Goal: Task Accomplishment & Management: Manage account settings

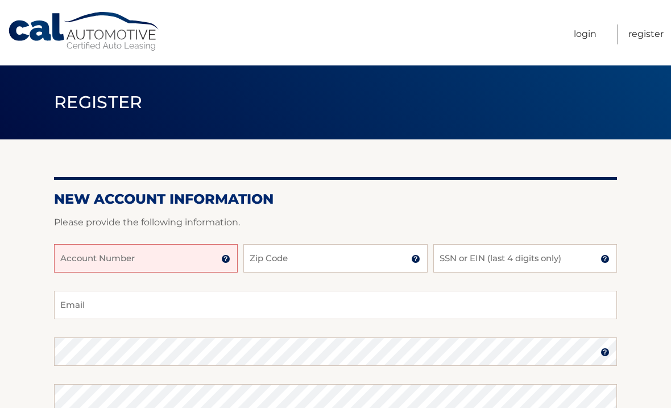
click at [228, 257] on img at bounding box center [225, 258] width 9 height 9
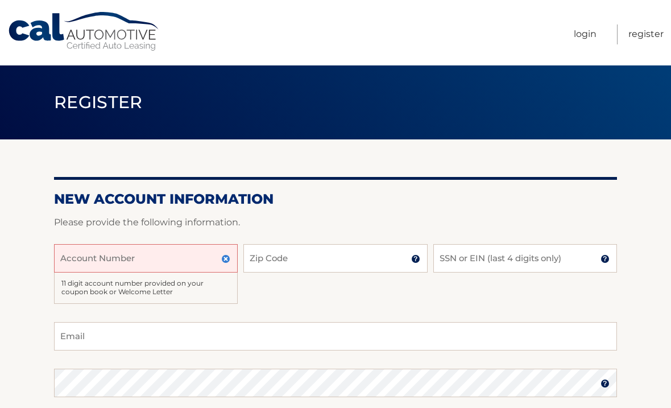
click at [178, 262] on input "Account Number" at bounding box center [146, 258] width 184 height 28
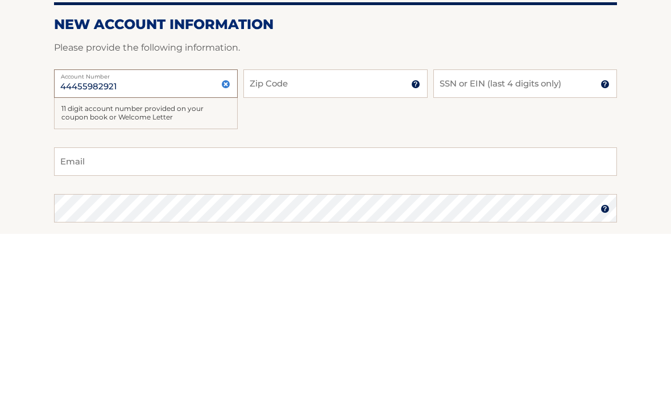
type input "44455982921"
click at [352, 244] on input "Zip Code" at bounding box center [336, 258] width 184 height 28
click at [410, 244] on input "Zip Code" at bounding box center [336, 258] width 184 height 28
click at [415, 254] on img at bounding box center [415, 258] width 9 height 9
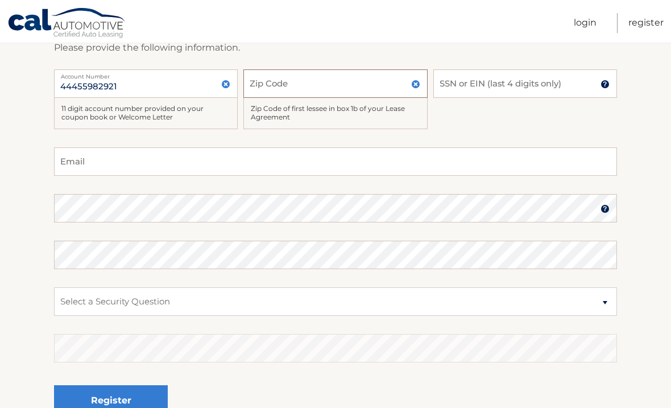
click at [345, 89] on input "Zip Code" at bounding box center [336, 83] width 184 height 28
click at [598, 87] on input "SSN or EIN (last 4 digits only)" at bounding box center [526, 84] width 184 height 28
click at [606, 83] on img at bounding box center [605, 84] width 9 height 9
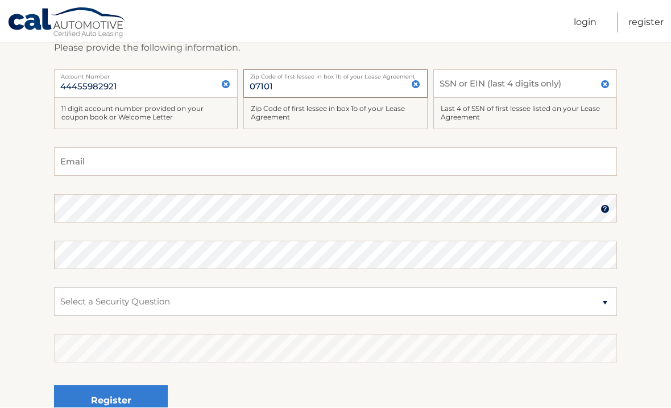
click at [294, 90] on input "07101" at bounding box center [336, 84] width 184 height 28
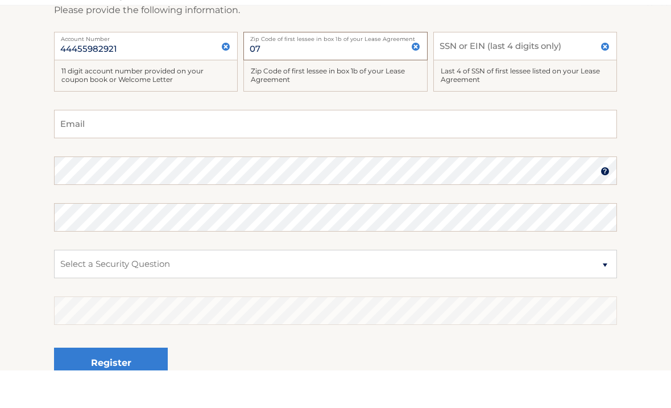
type input "0"
type input "07922"
click at [523, 70] on input "SSN or EIN (last 4 digits only)" at bounding box center [526, 84] width 184 height 28
type input "2"
type input "1"
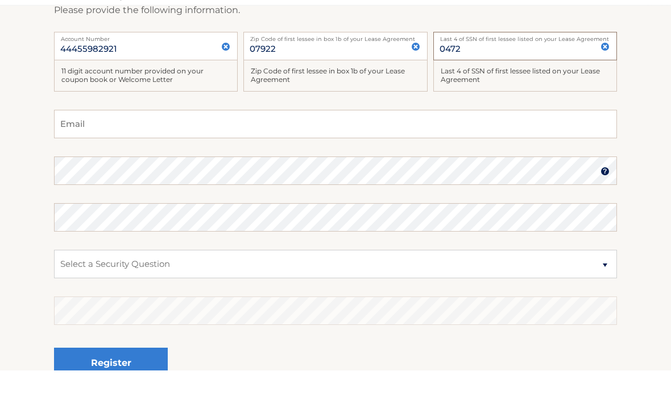
type input "0472"
click at [311, 148] on input "Email" at bounding box center [335, 162] width 563 height 28
type input "rubeng114@yahoo.com"
click at [643, 165] on section "New Account Information Please provide the following information. 44455982921 A…" at bounding box center [335, 203] width 671 height 476
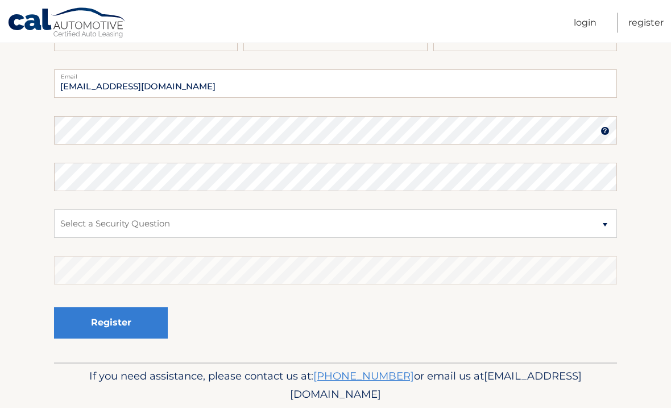
scroll to position [253, 0]
click at [149, 326] on button "Register" at bounding box center [111, 322] width 114 height 31
click at [281, 355] on fieldset "rubeng114@yahoo.com Email Password Password should be a minimum of 6 characters…" at bounding box center [335, 215] width 563 height 293
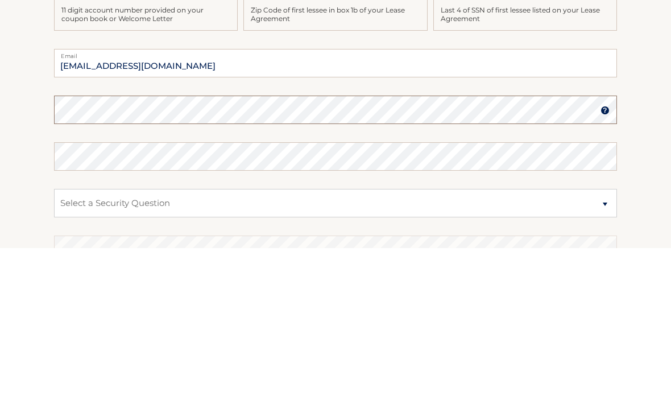
scroll to position [266, 0]
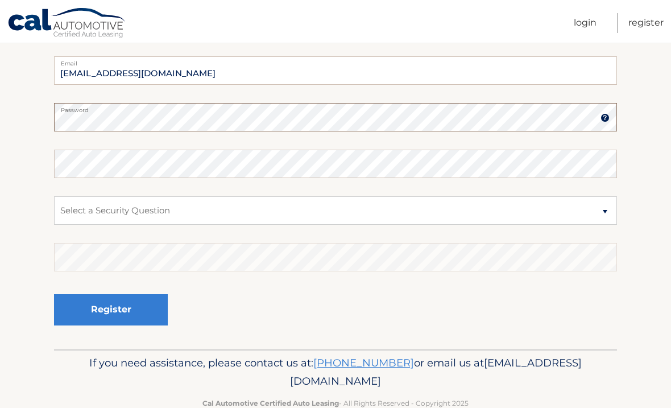
click at [603, 120] on img at bounding box center [605, 117] width 9 height 9
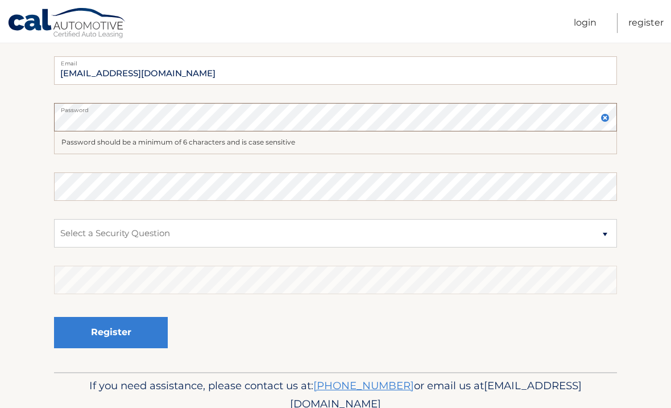
click at [604, 119] on img at bounding box center [605, 117] width 9 height 9
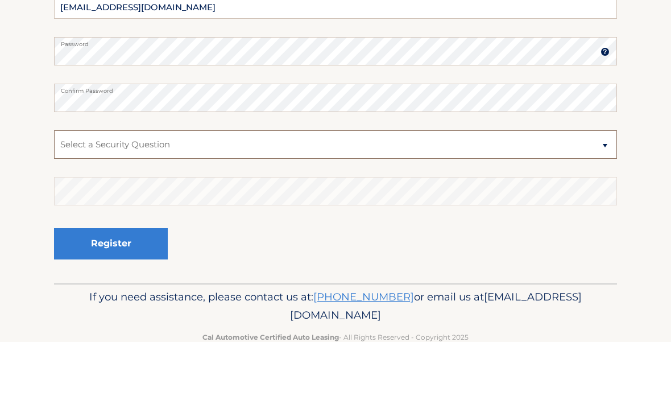
click at [600, 196] on select "Select a Security Question What was the name of your elementary school? What is…" at bounding box center [335, 210] width 563 height 28
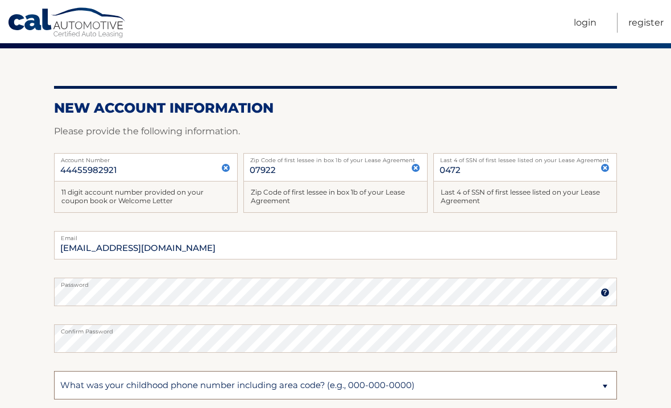
scroll to position [99, 0]
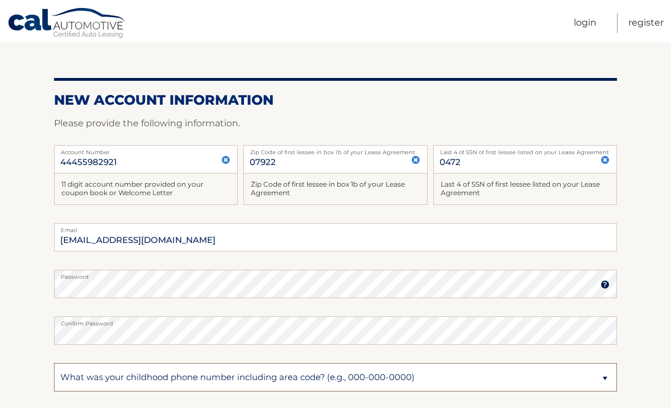
click at [598, 378] on select "Select a Security Question What was the name of your elementary school? What is…" at bounding box center [335, 377] width 563 height 28
select select "2"
click at [260, 385] on select "Select a Security Question What was the name of your elementary school? What is…" at bounding box center [335, 377] width 563 height 28
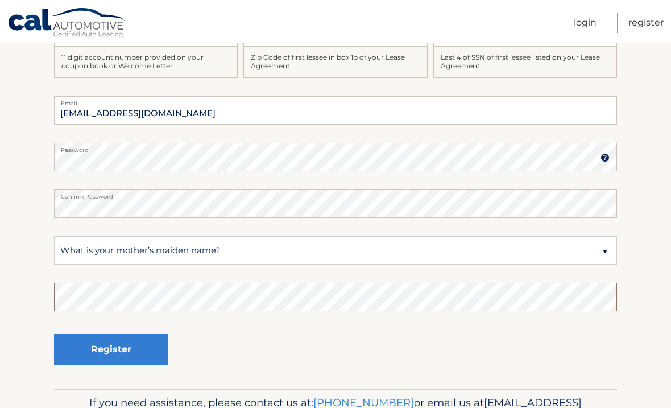
scroll to position [225, 0]
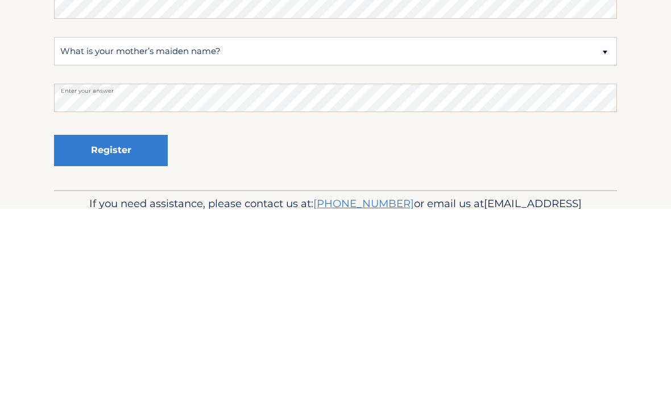
click at [143, 335] on button "Register" at bounding box center [111, 350] width 114 height 31
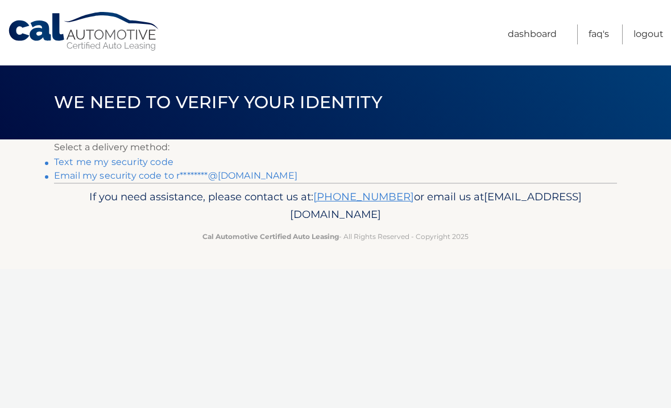
click at [168, 164] on link "Text me my security code" at bounding box center [114, 161] width 120 height 11
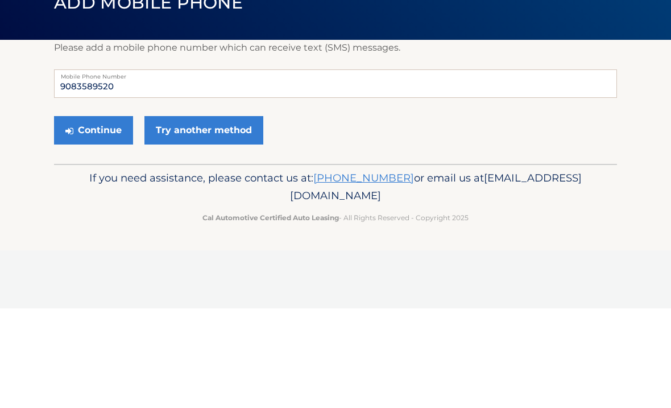
click at [122, 216] on button "Continue" at bounding box center [93, 230] width 79 height 28
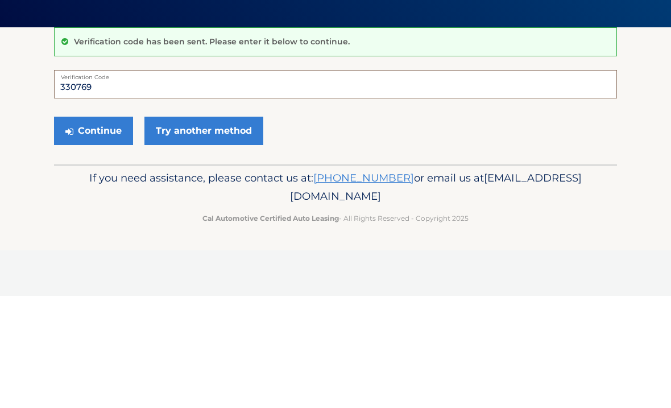
type input "330769"
click at [120, 229] on button "Continue" at bounding box center [93, 243] width 79 height 28
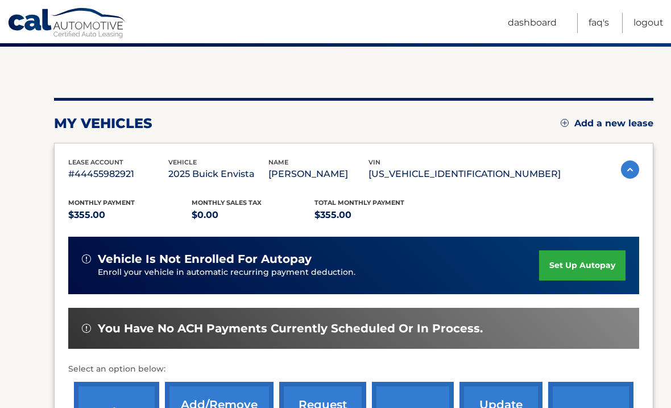
scroll to position [92, 0]
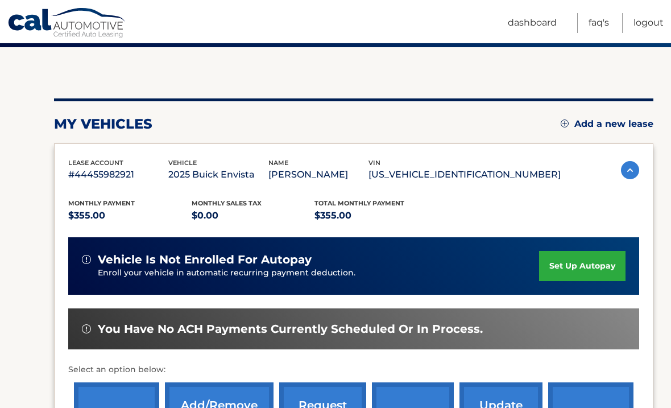
click at [586, 275] on link "set up autopay" at bounding box center [582, 266] width 86 height 30
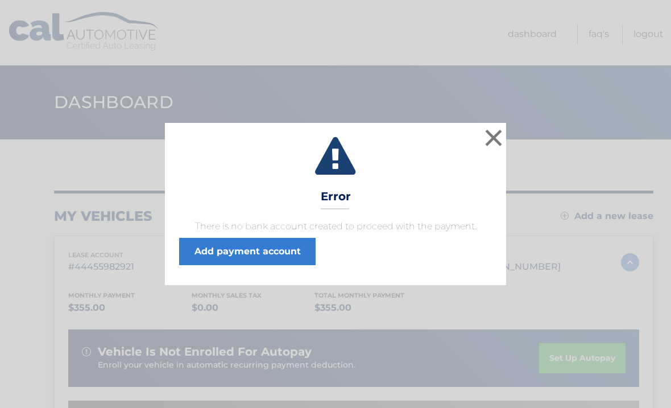
click at [500, 146] on button "×" at bounding box center [494, 137] width 23 height 23
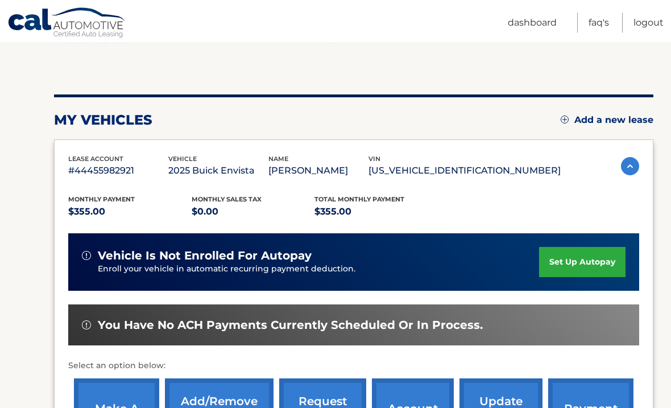
scroll to position [97, 0]
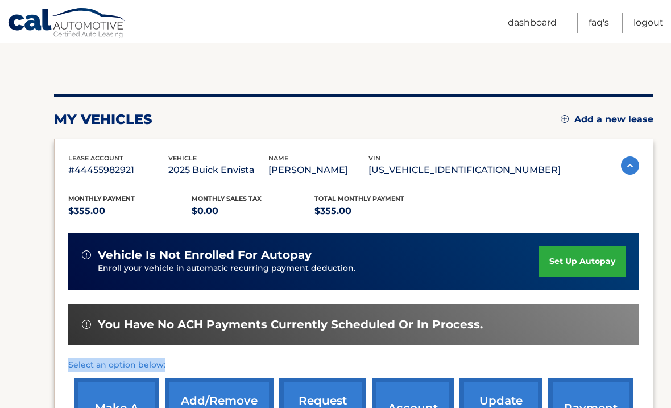
click at [557, 216] on div "Monthly Payment $355.00 Monthly sales Tax $0.00 Total Monthly Payment $355.00" at bounding box center [314, 206] width 493 height 26
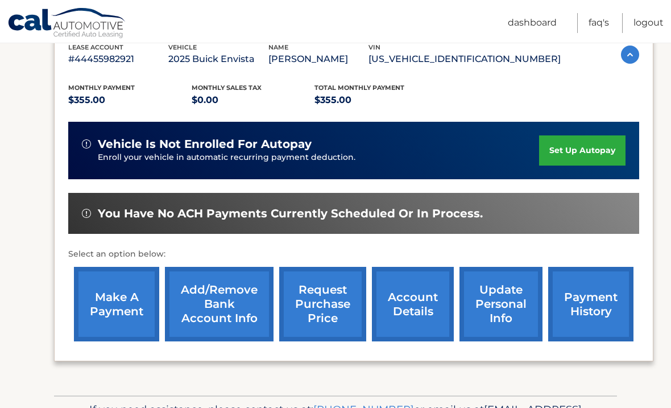
scroll to position [207, 0]
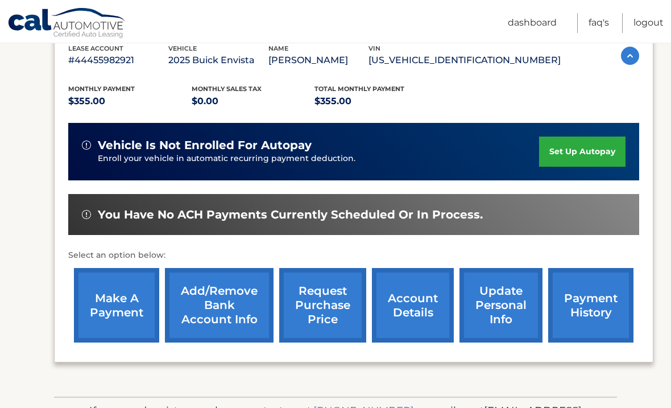
click at [255, 331] on link "Add/Remove bank account info" at bounding box center [219, 305] width 109 height 75
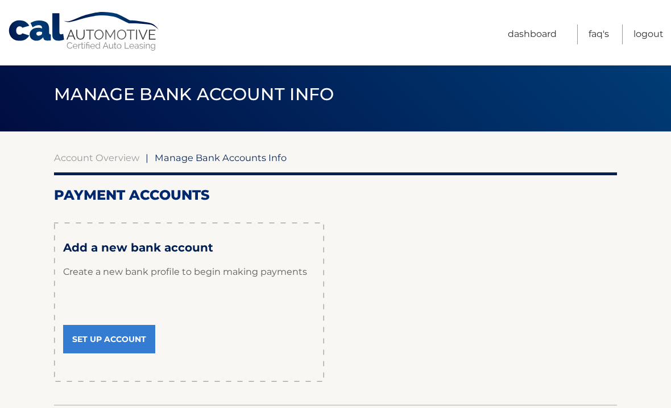
scroll to position [1, 0]
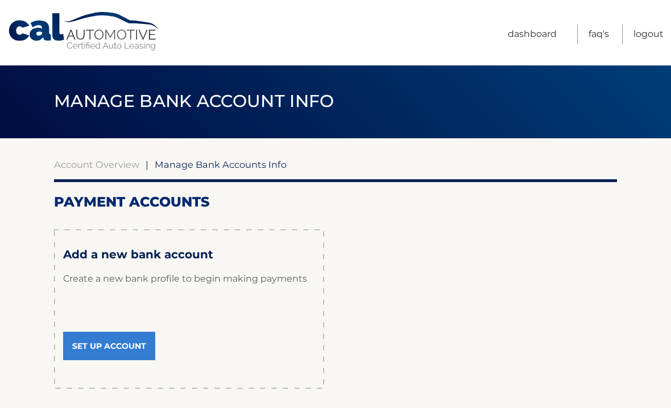
click at [303, 340] on div "Add a new bank account Create a new bank profile to begin making payments Set U…" at bounding box center [189, 308] width 270 height 159
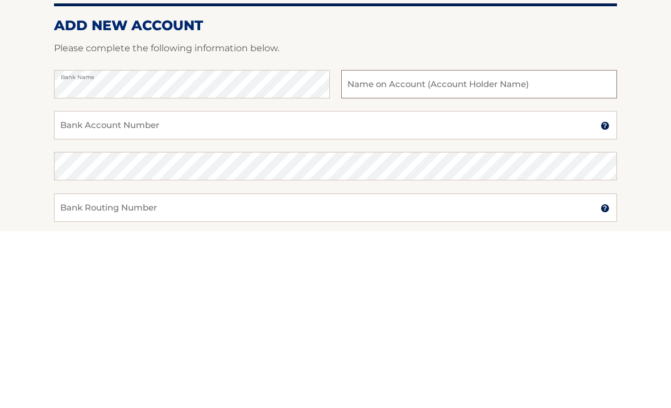
click at [481, 247] on input "text" at bounding box center [479, 261] width 276 height 28
type input "[PERSON_NAME]"
click at [314, 288] on input "Bank Account Number" at bounding box center [335, 302] width 563 height 28
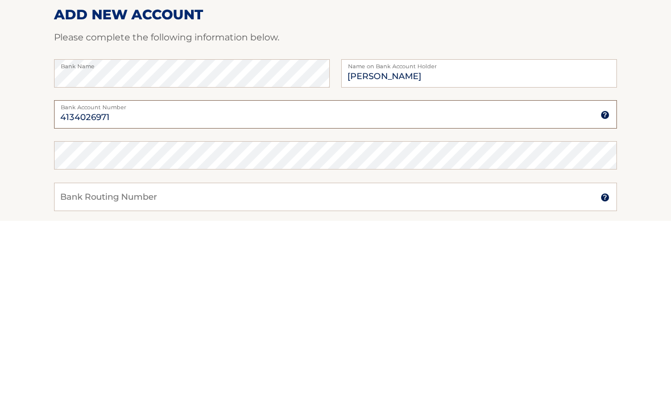
type input "4134026971"
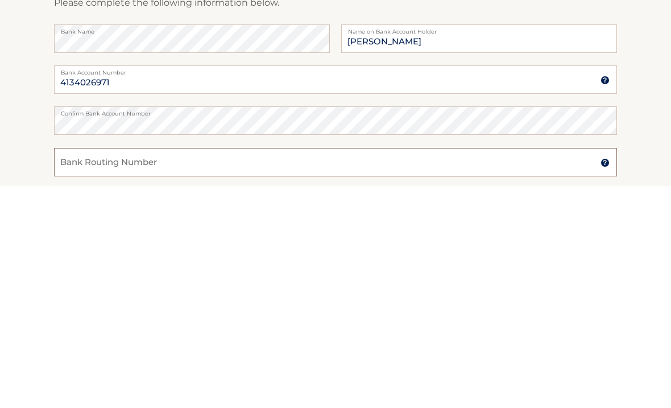
click at [314, 370] on input "Bank Routing Number" at bounding box center [335, 384] width 563 height 28
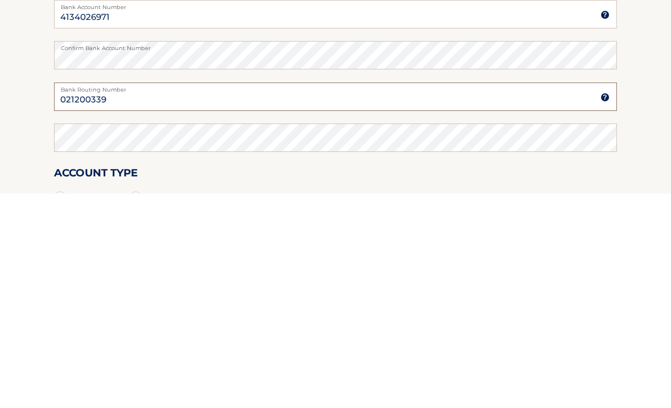
type input "021200339"
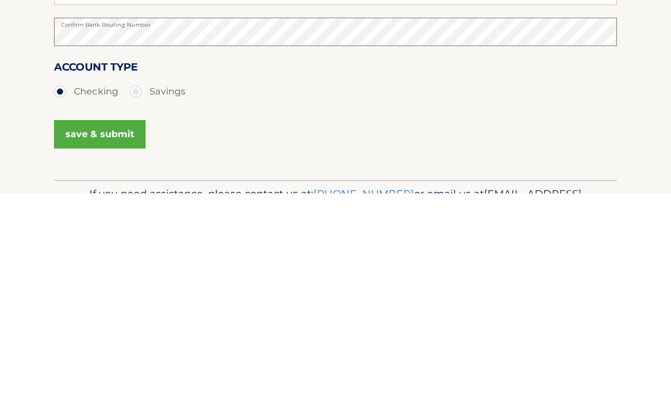
scroll to position [182, 0]
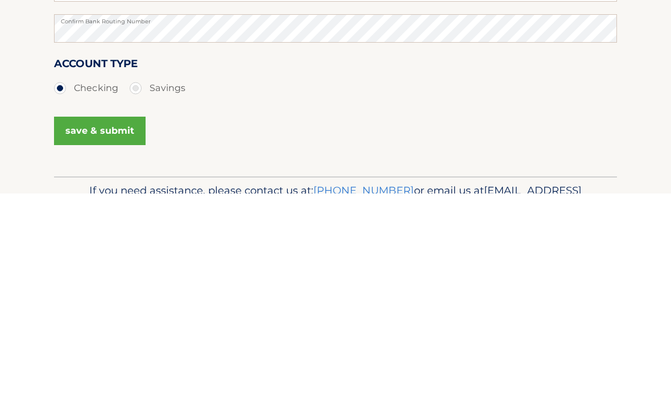
click at [124, 332] on button "save & submit" at bounding box center [100, 346] width 92 height 28
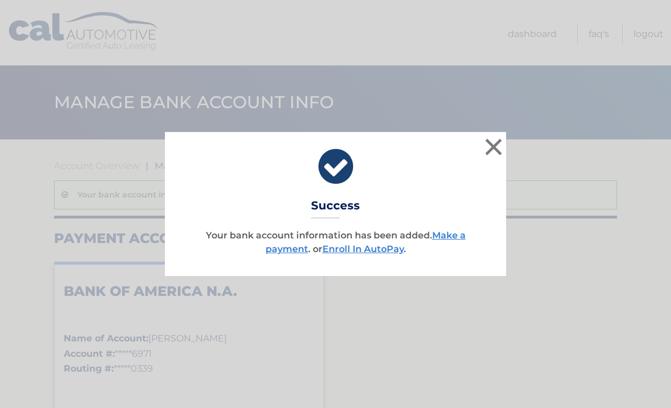
click at [390, 253] on link "Enroll In AutoPay" at bounding box center [363, 249] width 81 height 11
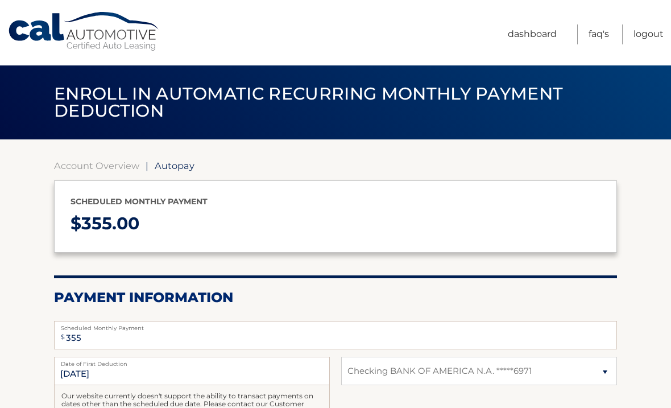
select select "ZDY2ZGJhMmItYTE5Yi00YTQyLWIyZDMtNjJmYmY0ODE1ZDM5"
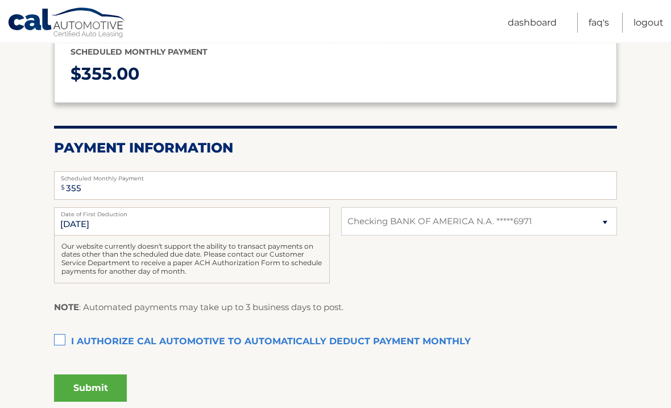
scroll to position [150, 0]
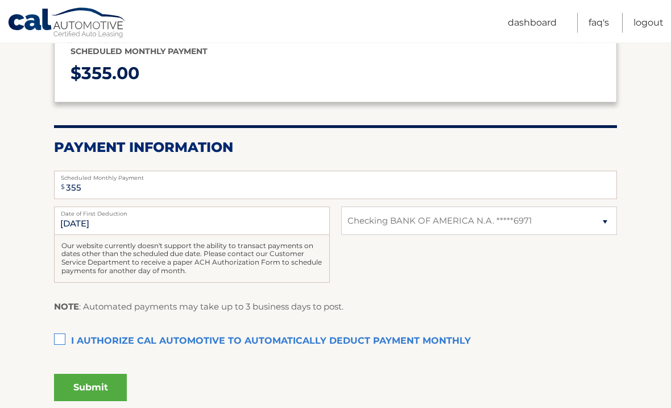
click at [66, 346] on label "I authorize cal automotive to automatically deduct payment monthly This checkbo…" at bounding box center [335, 342] width 563 height 23
click at [0, 0] on input "I authorize cal automotive to automatically deduct payment monthly This checkbo…" at bounding box center [0, 0] width 0 height 0
click at [109, 388] on button "Submit" at bounding box center [90, 387] width 73 height 27
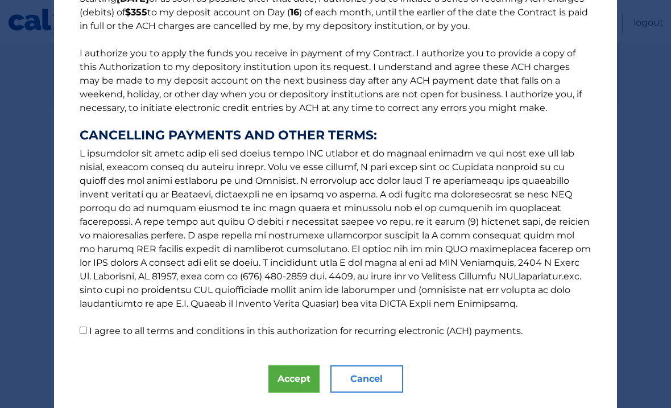
scroll to position [114, 0]
click at [92, 335] on label "I agree to all terms and conditions in this authorization for recurring electro…" at bounding box center [306, 330] width 434 height 11
click at [87, 333] on input "I agree to all terms and conditions in this authorization for recurring electro…" at bounding box center [83, 329] width 7 height 7
checkbox input "true"
click at [303, 383] on button "Accept" at bounding box center [294, 378] width 51 height 27
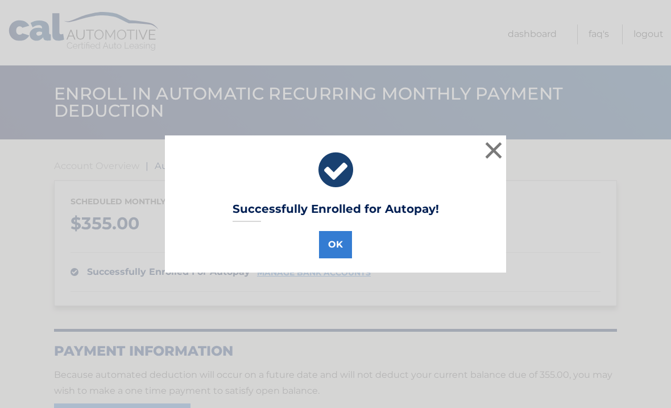
click at [336, 254] on button "OK" at bounding box center [335, 244] width 33 height 27
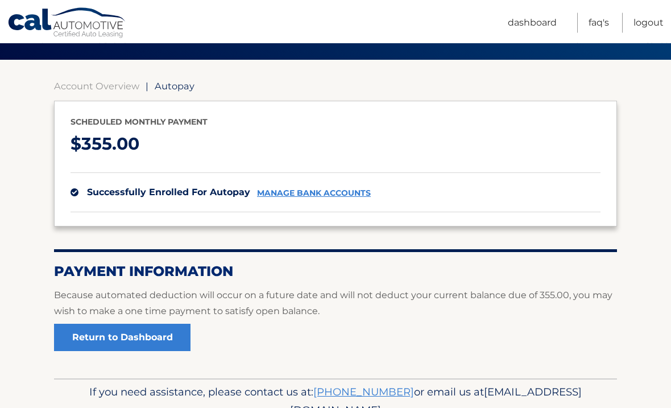
scroll to position [109, 0]
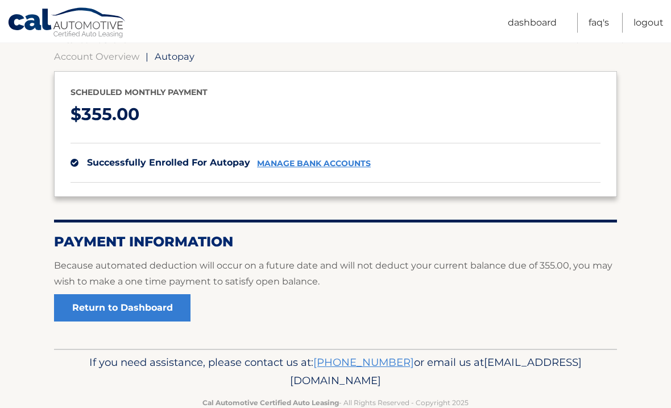
click at [484, 361] on p "If you need assistance, please contact us at: [PHONE_NUMBER] or email us at [EM…" at bounding box center [335, 372] width 549 height 36
click at [170, 314] on link "Return to Dashboard" at bounding box center [122, 308] width 137 height 27
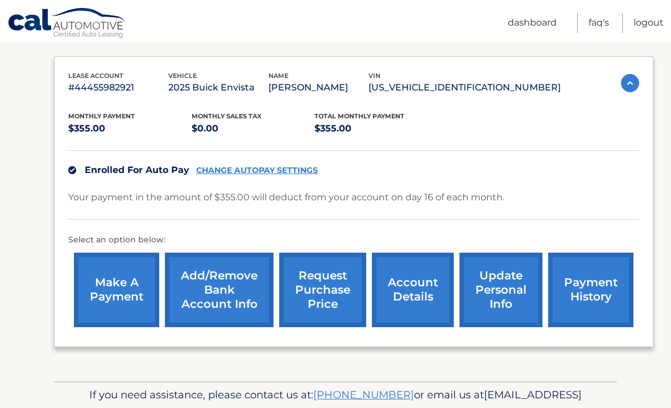
scroll to position [176, 0]
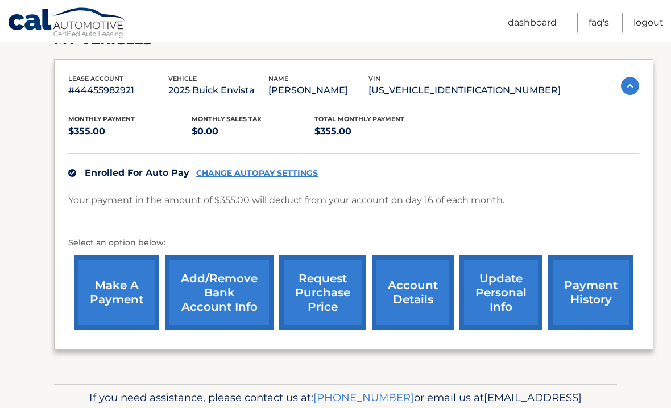
click at [589, 313] on link "payment history" at bounding box center [591, 293] width 85 height 75
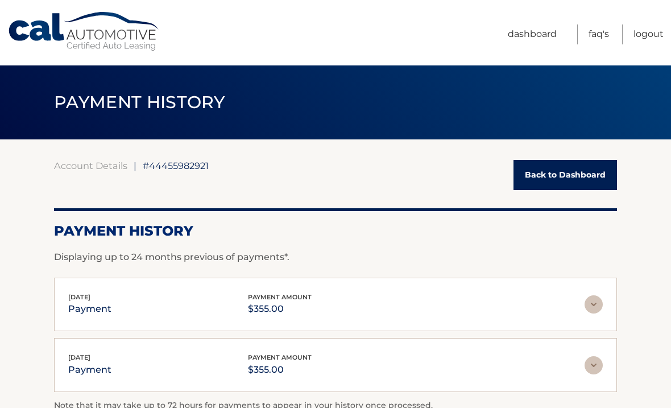
click at [600, 177] on link "Back to Dashboard" at bounding box center [566, 175] width 104 height 30
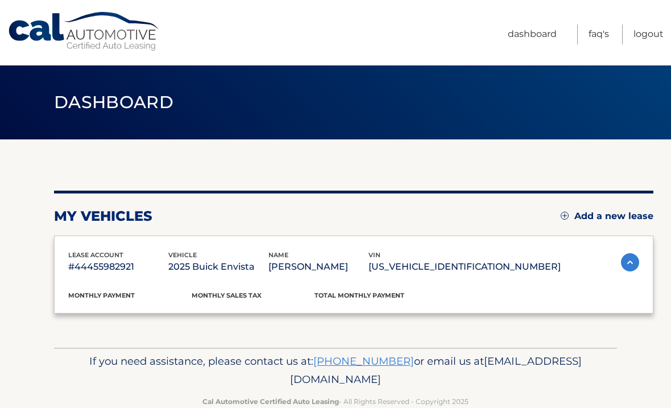
click at [571, 186] on div "my vehicles Add a new lease lease account #44455982921 vehicle 2025 Buick Envis…" at bounding box center [354, 243] width 600 height 208
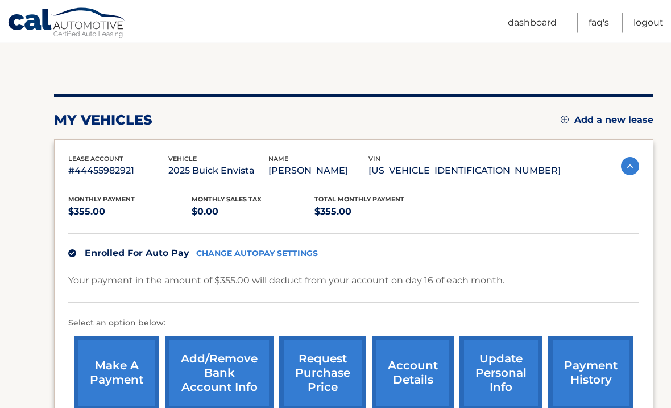
scroll to position [96, 0]
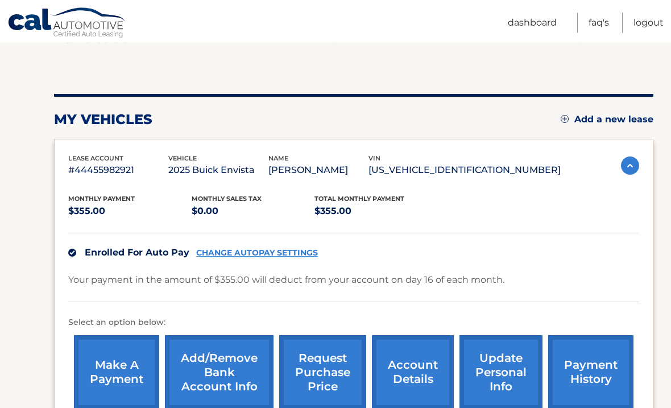
click at [417, 381] on link "account details" at bounding box center [413, 373] width 82 height 75
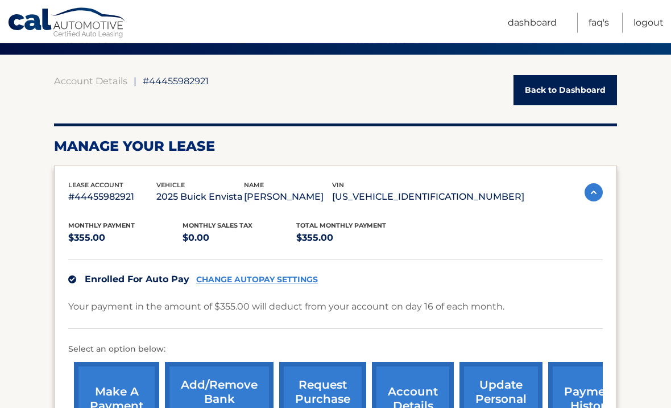
scroll to position [93, 0]
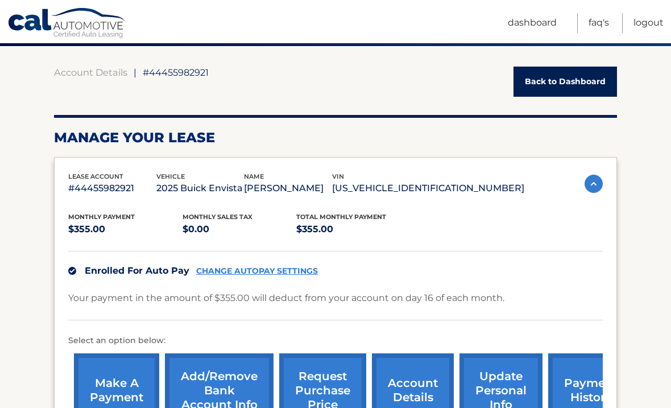
click at [495, 383] on link "update personal info" at bounding box center [501, 390] width 83 height 75
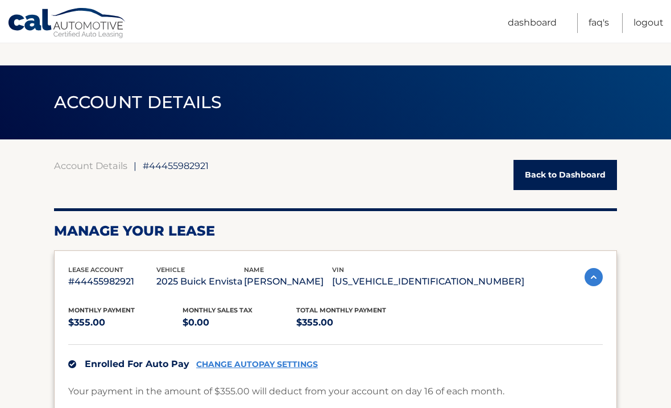
scroll to position [120, 0]
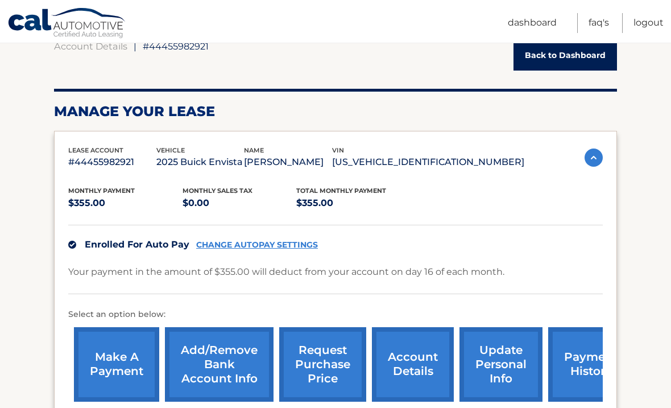
click at [653, 24] on link "Logout" at bounding box center [649, 23] width 30 height 20
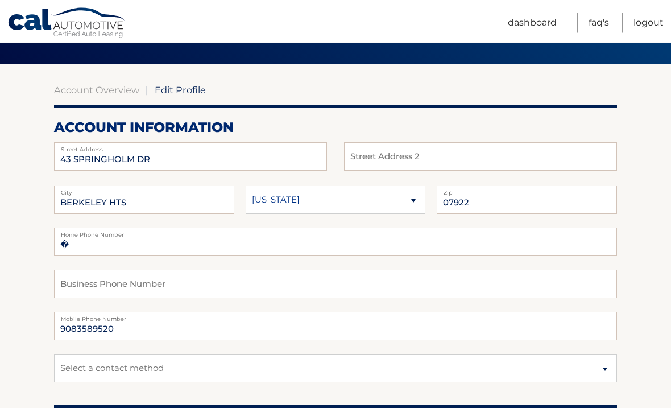
scroll to position [76, 0]
click at [600, 372] on select "Select a contact method Mobile Home" at bounding box center [335, 368] width 563 height 28
select select "1"
click at [428, 381] on select "Select a contact method Mobile Home" at bounding box center [335, 368] width 563 height 28
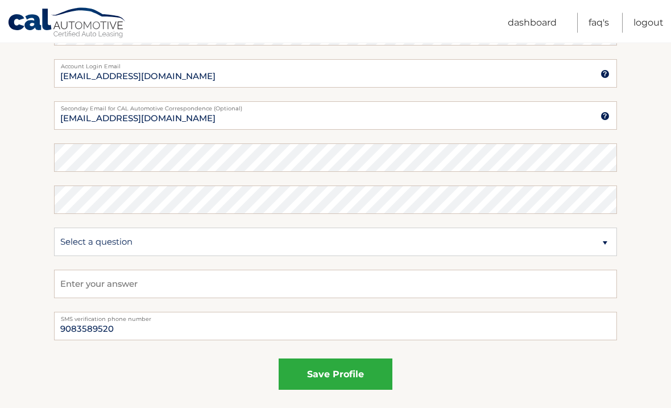
scroll to position [539, 0]
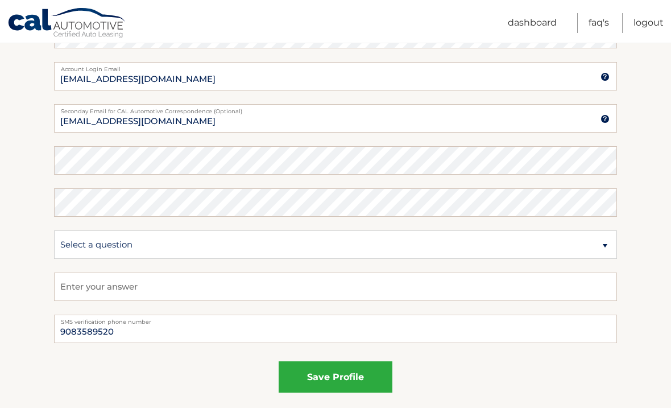
click at [367, 385] on button "save profile" at bounding box center [336, 376] width 114 height 31
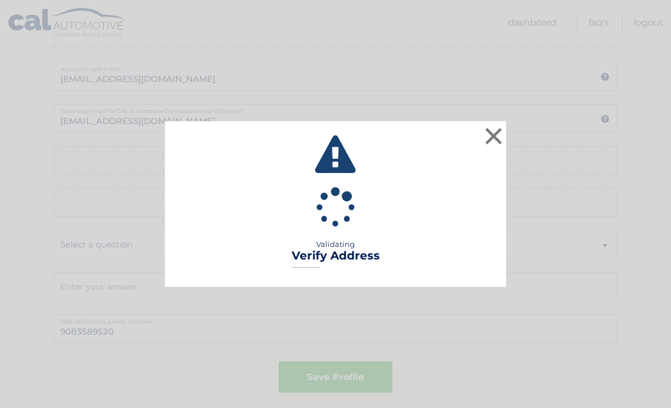
scroll to position [565, 0]
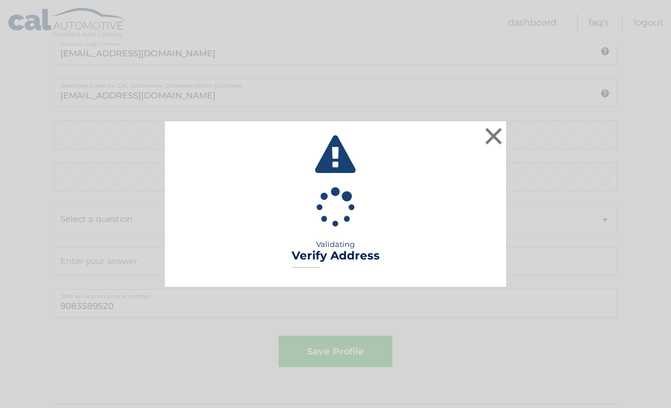
click at [496, 139] on button "×" at bounding box center [494, 136] width 23 height 23
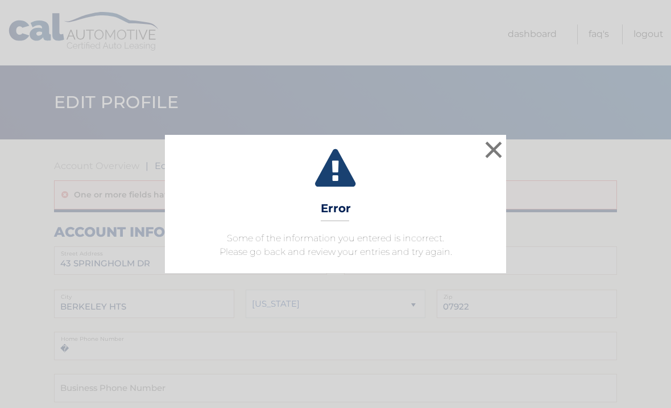
click at [499, 155] on button "×" at bounding box center [494, 149] width 23 height 23
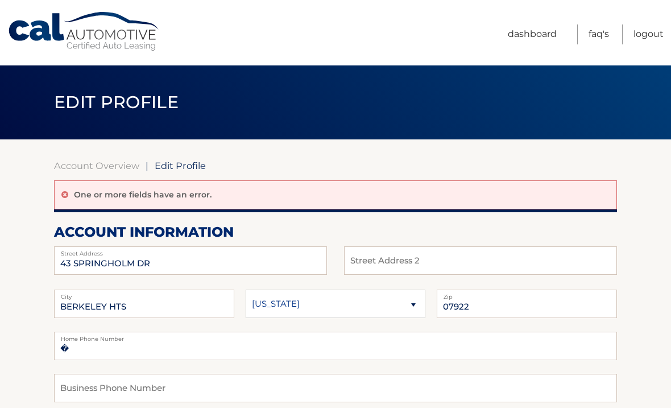
click at [83, 195] on p "One or more fields have an error." at bounding box center [143, 194] width 138 height 10
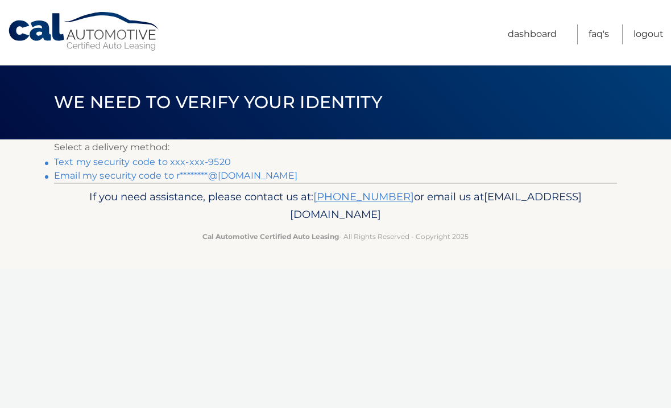
click at [221, 164] on link "Text my security code to xxx-xxx-9520" at bounding box center [142, 161] width 177 height 11
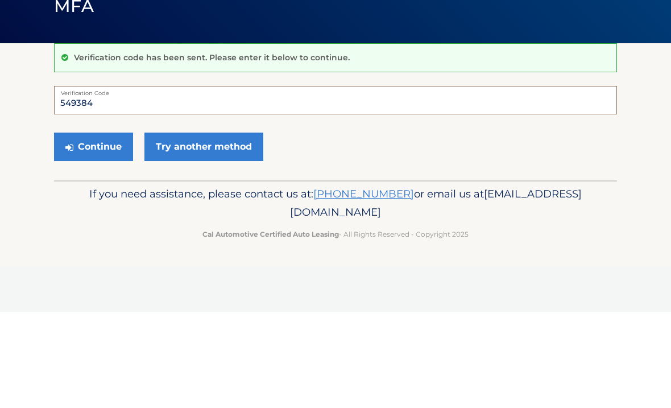
type input "549384"
click at [120, 229] on button "Continue" at bounding box center [93, 243] width 79 height 28
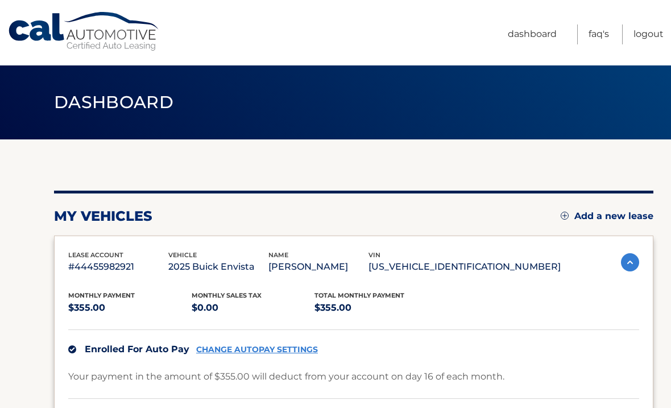
click at [656, 40] on link "Logout" at bounding box center [649, 34] width 30 height 20
